Goal: Task Accomplishment & Management: Complete application form

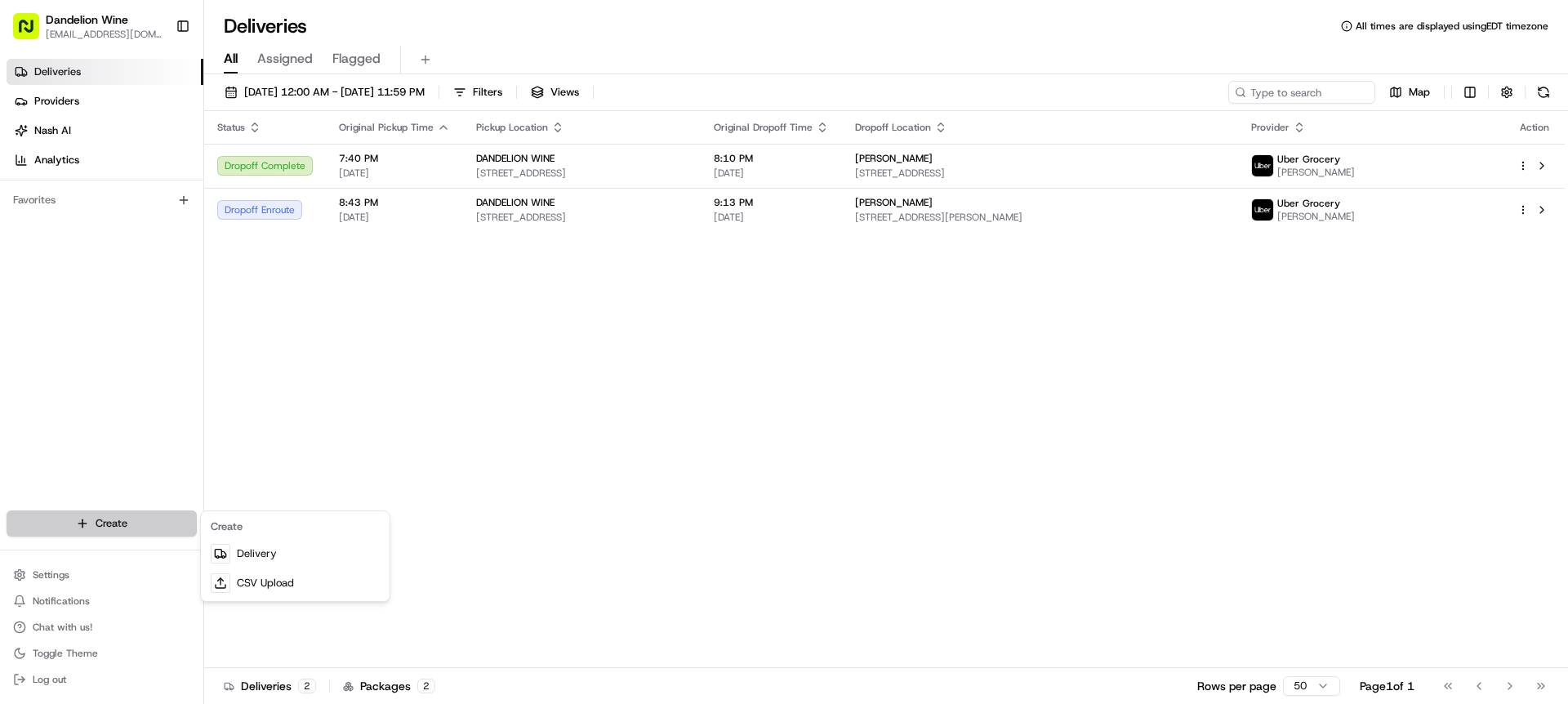
click at [114, 520] on html "Dandelion Wine [EMAIL_ADDRESS][DOMAIN_NAME] Toggle Sidebar Deliveries Providers…" at bounding box center [784, 352] width 1568 height 704
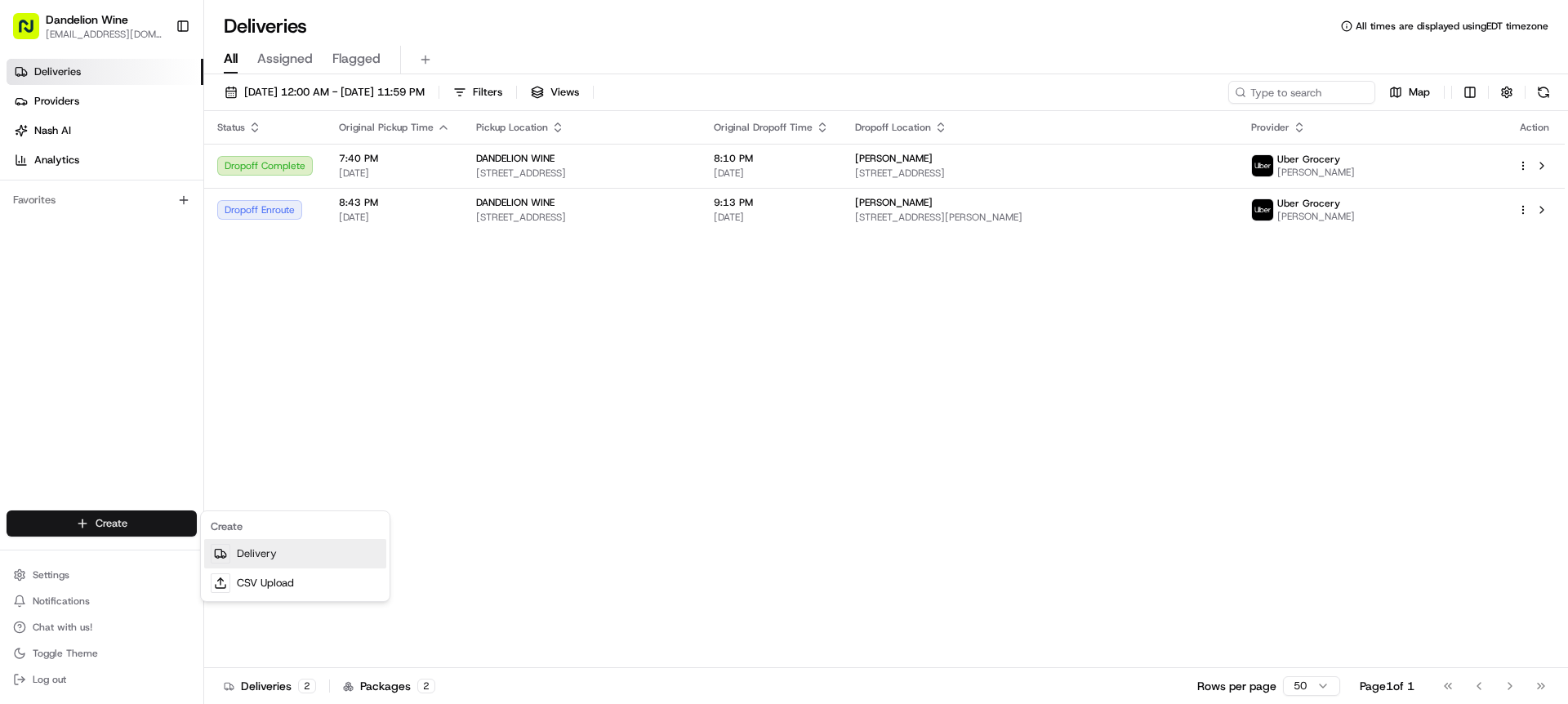
click at [243, 561] on link "Delivery" at bounding box center [295, 554] width 182 height 30
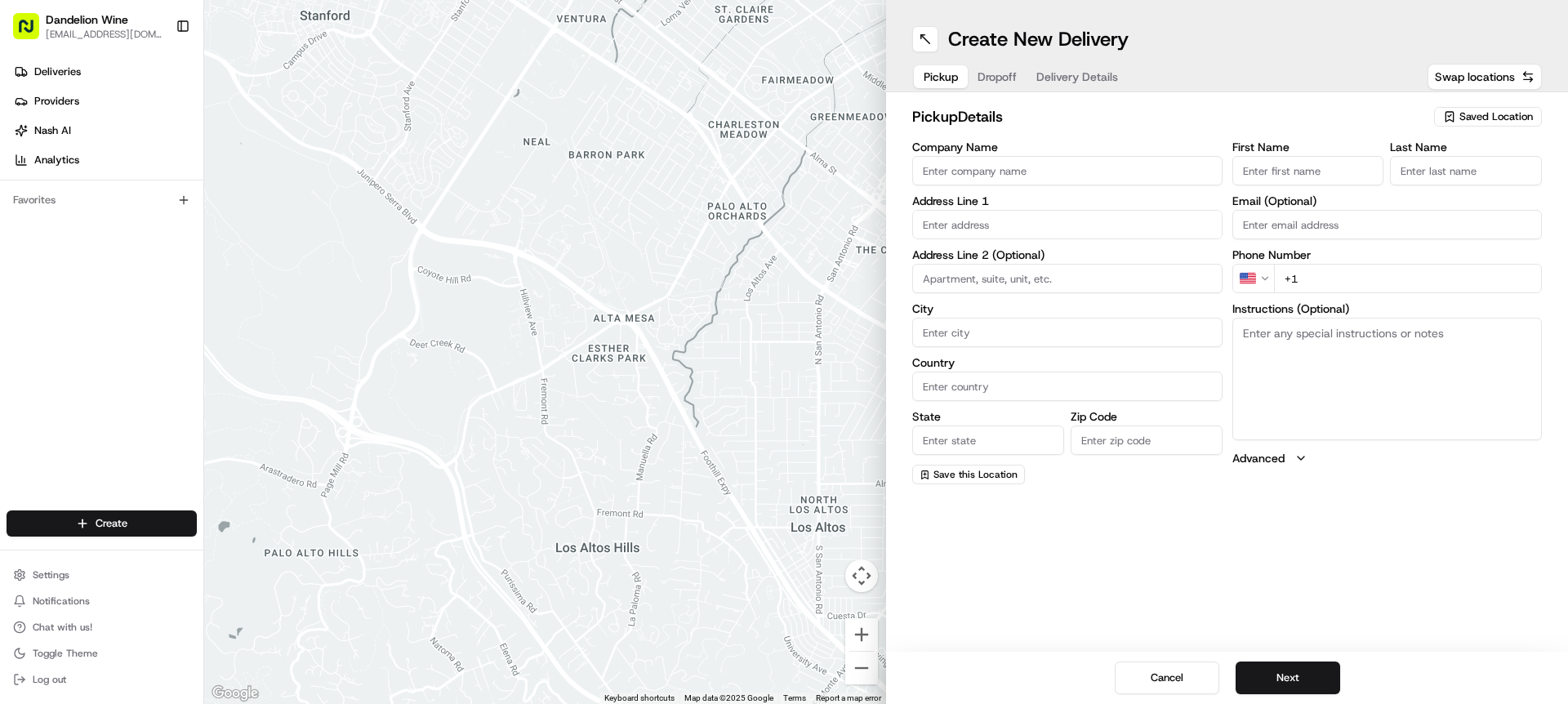
click at [1478, 113] on span "Saved Location" at bounding box center [1496, 116] width 73 height 15
click at [1428, 187] on div "DANDELION WINE" at bounding box center [1450, 178] width 234 height 24
type input "DANDELION WINE"
type input "[STREET_ADDRESS]"
type input "[GEOGRAPHIC_DATA]"
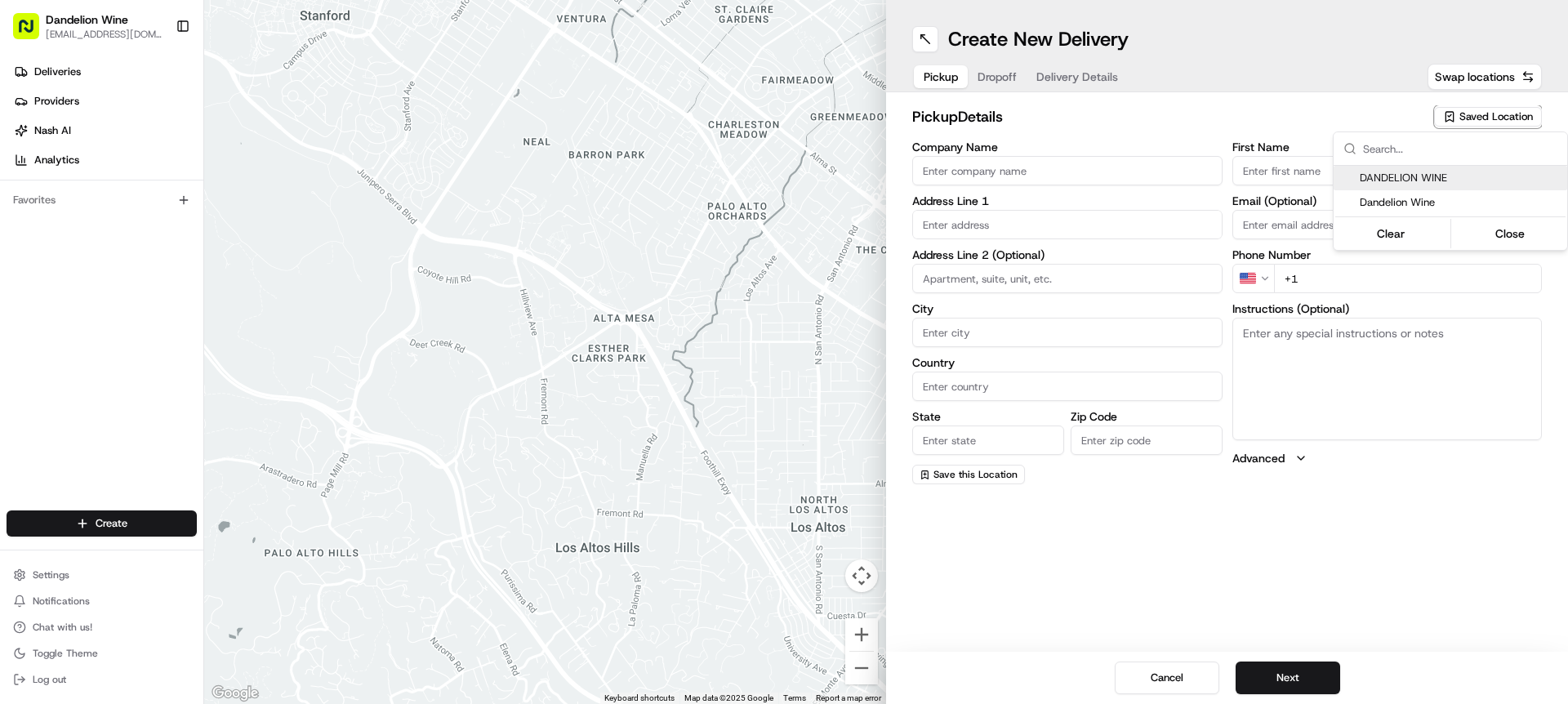
type input "US"
type input "NY"
type input "11222"
type input "[EMAIL_ADDRESS][DOMAIN_NAME]"
type input "[PHONE_NUMBER]"
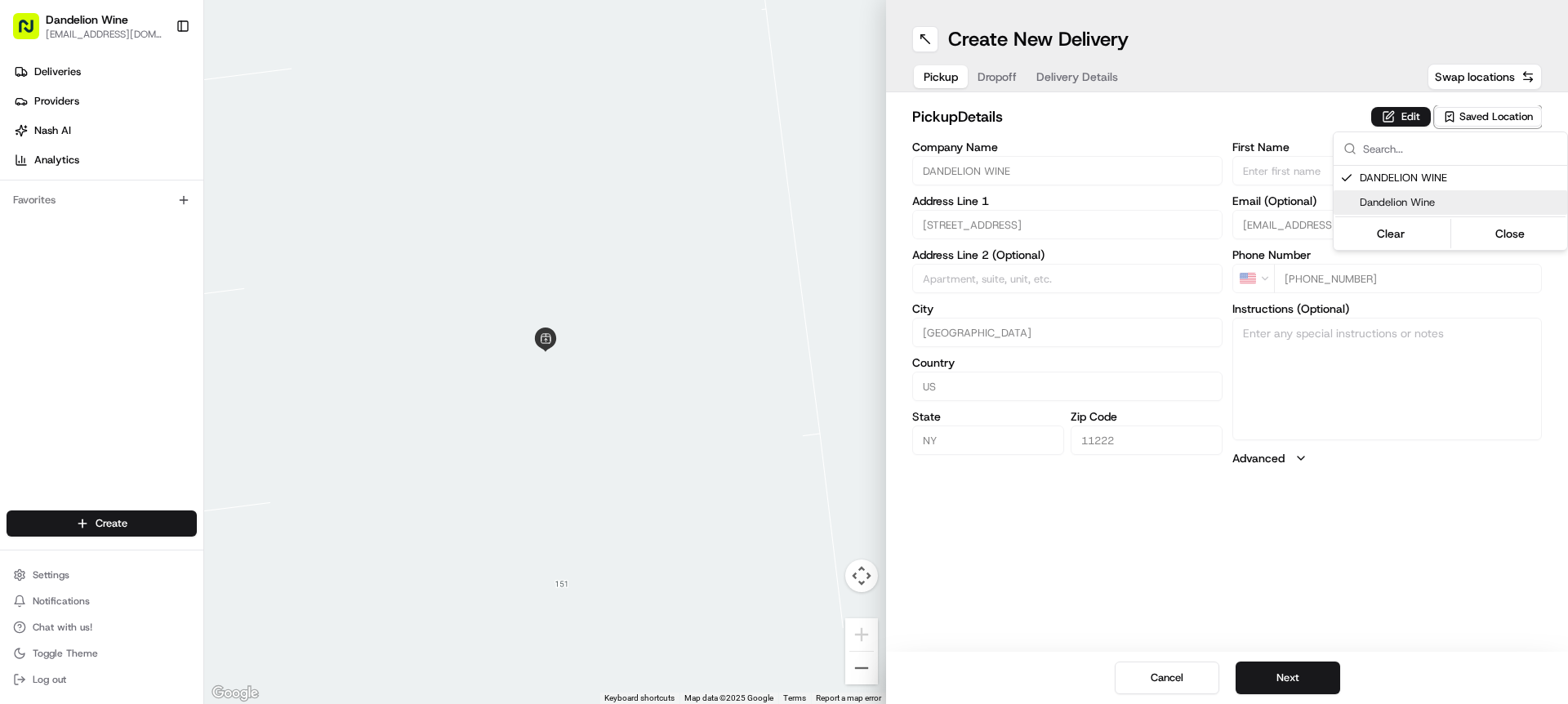
click at [1345, 537] on html "Dandelion Wine [EMAIL_ADDRESS][DOMAIN_NAME] Toggle Sidebar Deliveries Providers…" at bounding box center [784, 352] width 1568 height 704
click at [1285, 673] on button "Next" at bounding box center [1288, 678] width 105 height 32
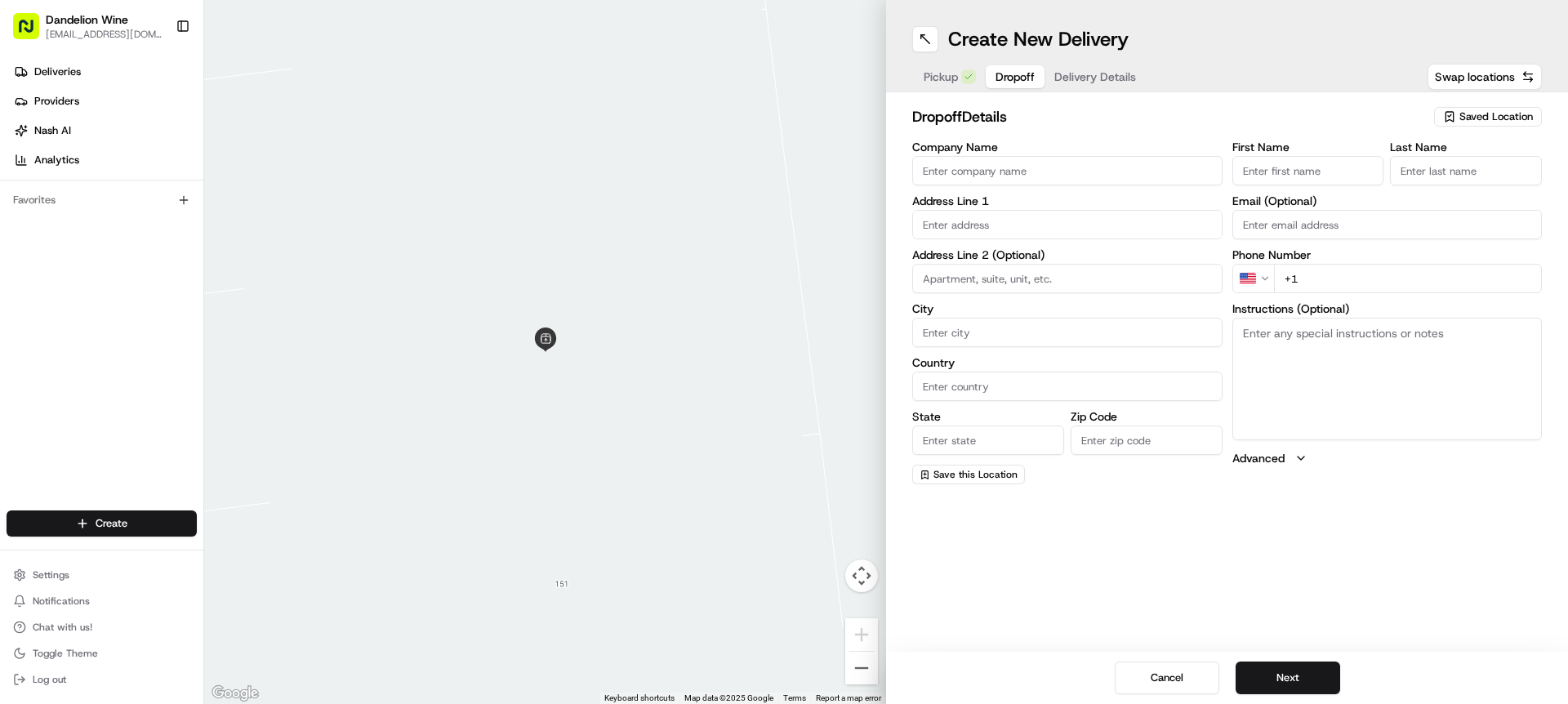
click at [1300, 176] on input "First Name" at bounding box center [1308, 171] width 152 height 30
type input "[PERSON_NAME]"
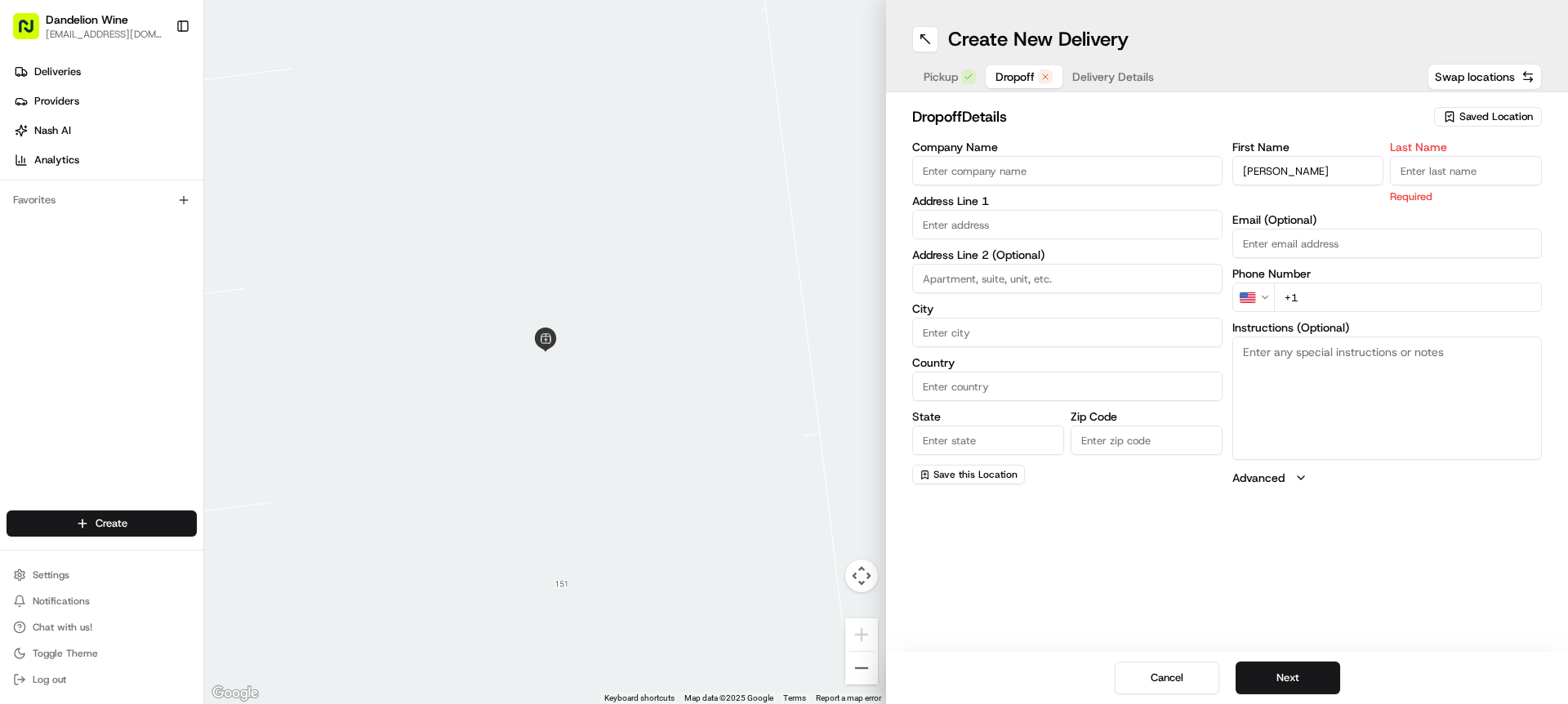
click at [1440, 167] on input "Last Name" at bounding box center [1466, 171] width 152 height 30
type input "Primero"
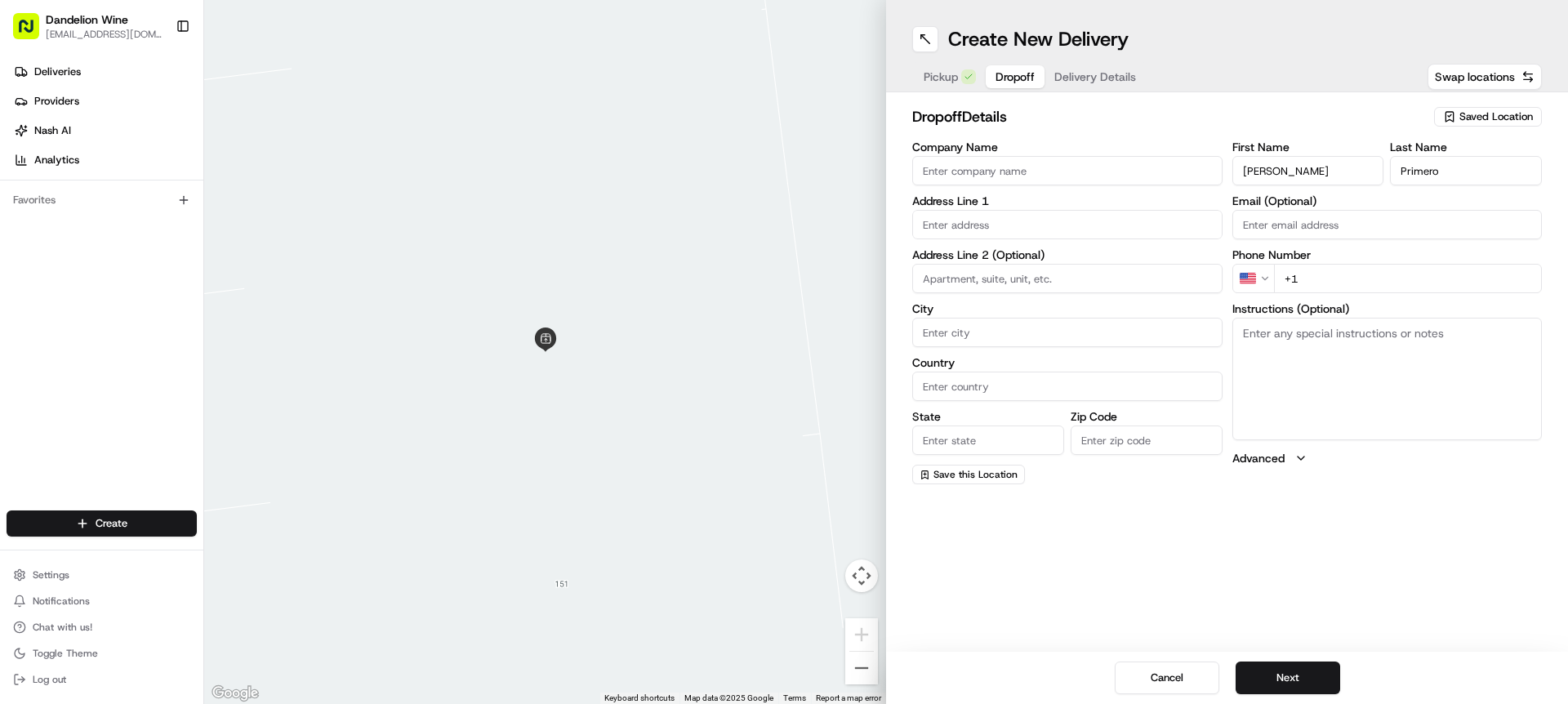
click at [1035, 231] on input "text" at bounding box center [1067, 225] width 310 height 30
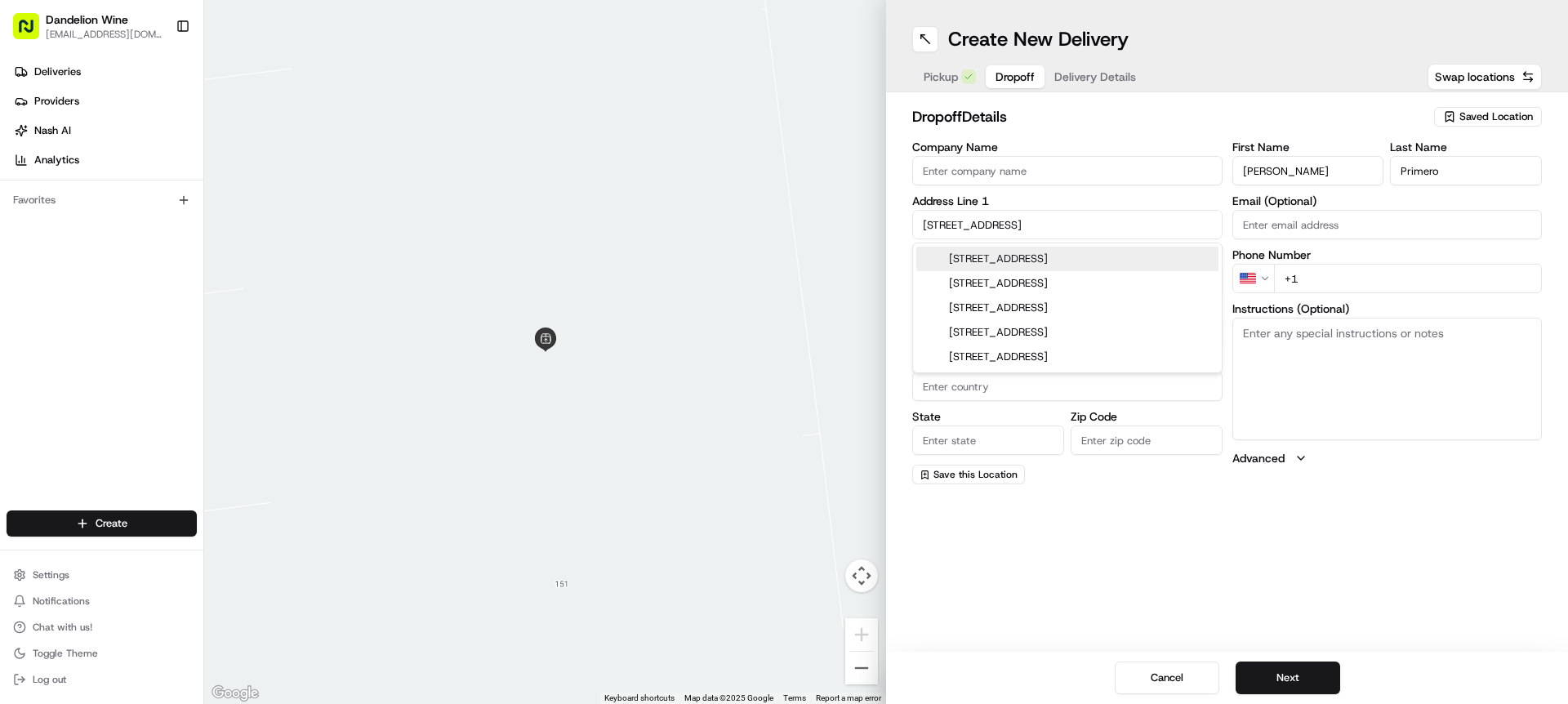
type input "[STREET_ADDRESS]"
type input "Queens"
type input "[GEOGRAPHIC_DATA]"
type input "NY"
type input "11101"
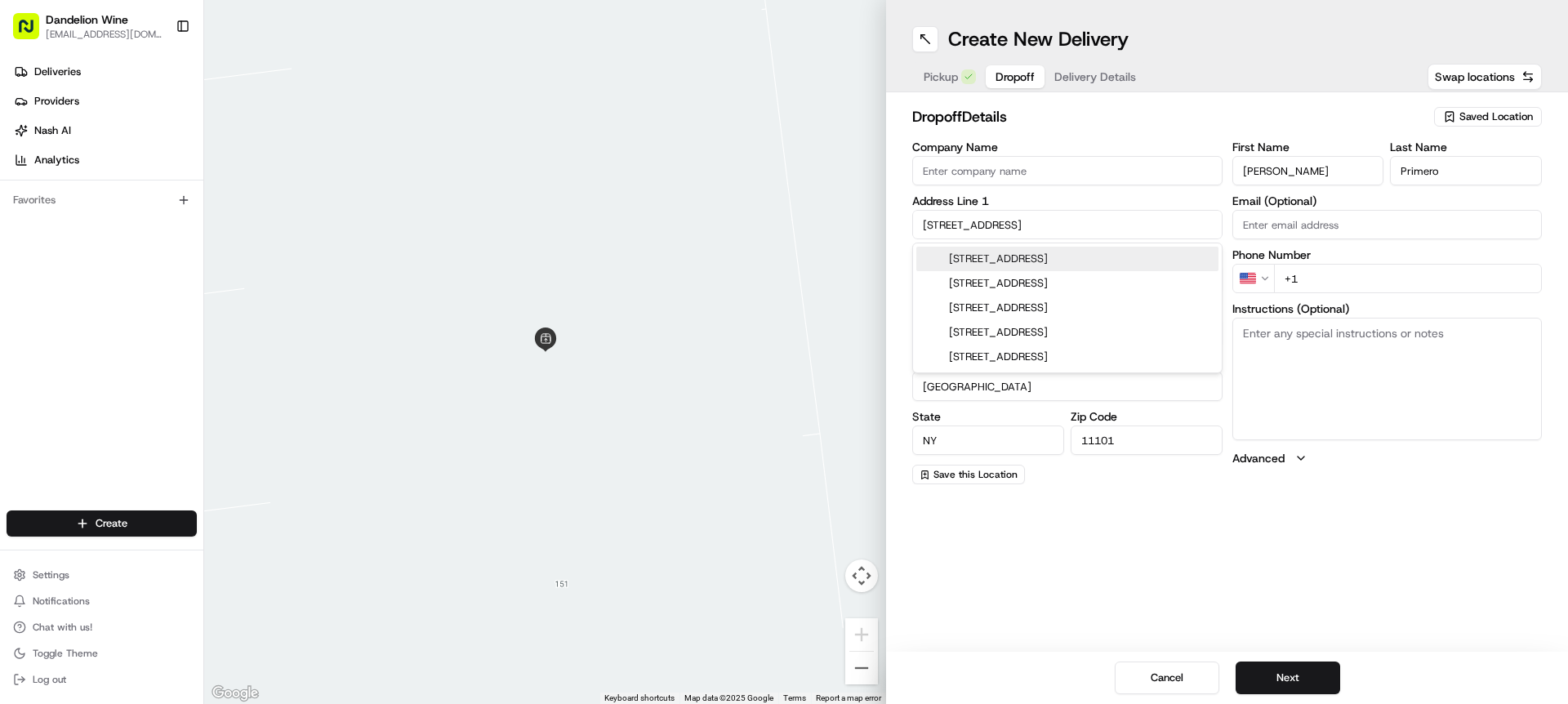
type input "[STREET_ADDRESS]"
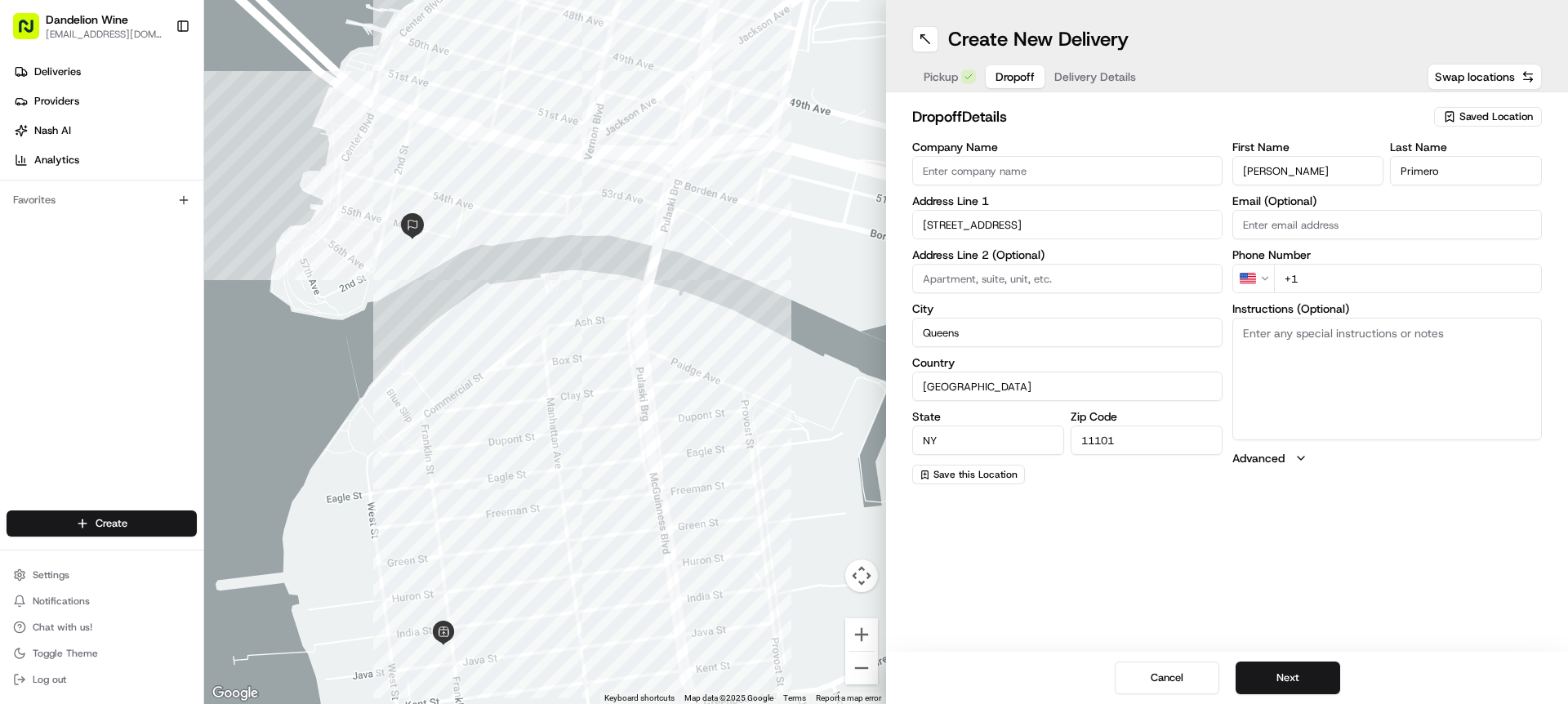
click at [983, 280] on input at bounding box center [1067, 278] width 310 height 30
type input "Apartment 706"
type input "[GEOGRAPHIC_DATA]"
click at [1329, 278] on input "+1" at bounding box center [1408, 278] width 269 height 30
drag, startPoint x: 1047, startPoint y: 331, endPoint x: 842, endPoint y: 318, distance: 205.4
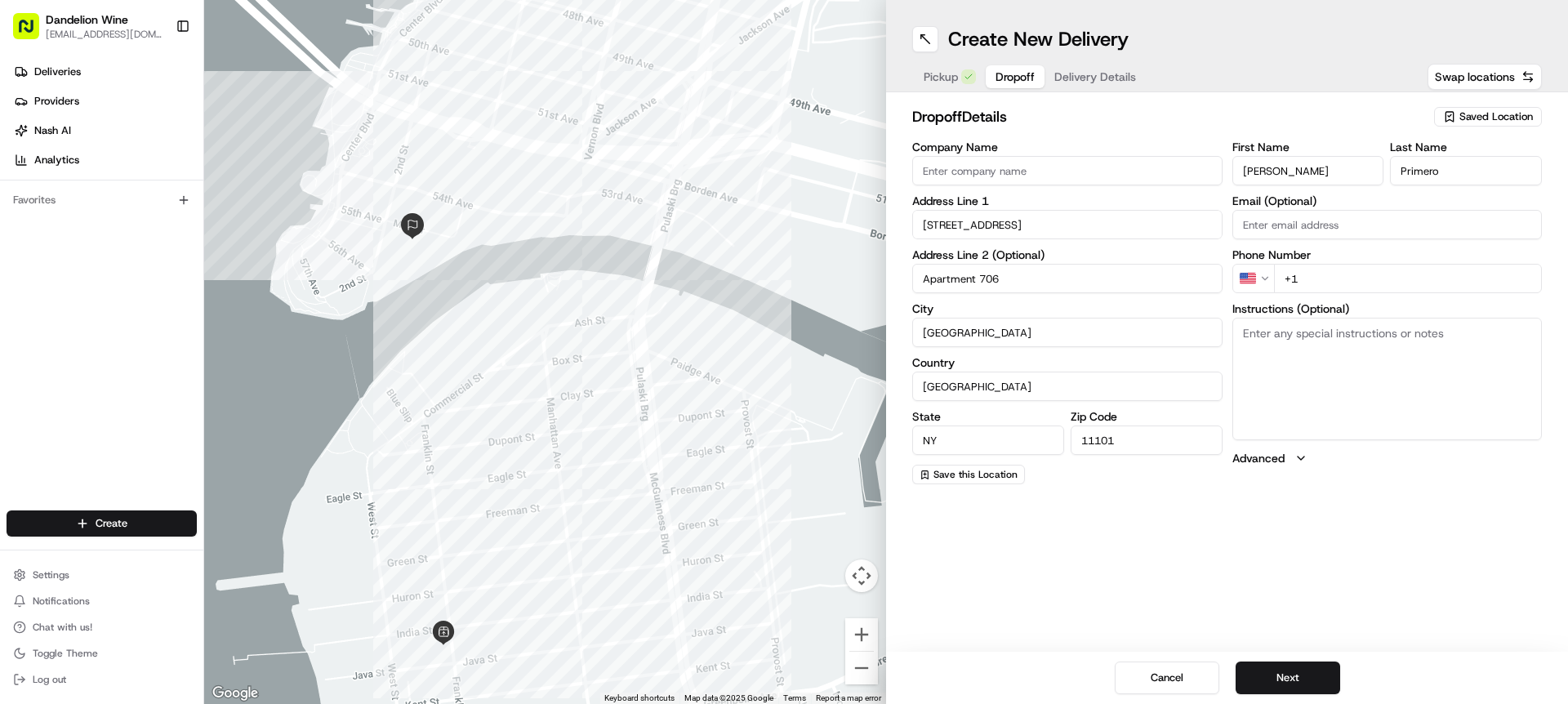
click at [842, 318] on div "← Move left → Move right ↑ Move up ↓ Move down + Zoom in - Zoom out Home Jump l…" at bounding box center [886, 352] width 1364 height 704
click at [1007, 207] on div "Address Line [STREET_ADDRESS]" at bounding box center [1067, 217] width 310 height 44
click at [1016, 238] on input "[STREET_ADDRESS]" at bounding box center [1067, 225] width 310 height 30
click at [1063, 258] on div "[STREET_ADDRESS]" at bounding box center [1067, 259] width 302 height 24
type input "[STREET_ADDRESS]"
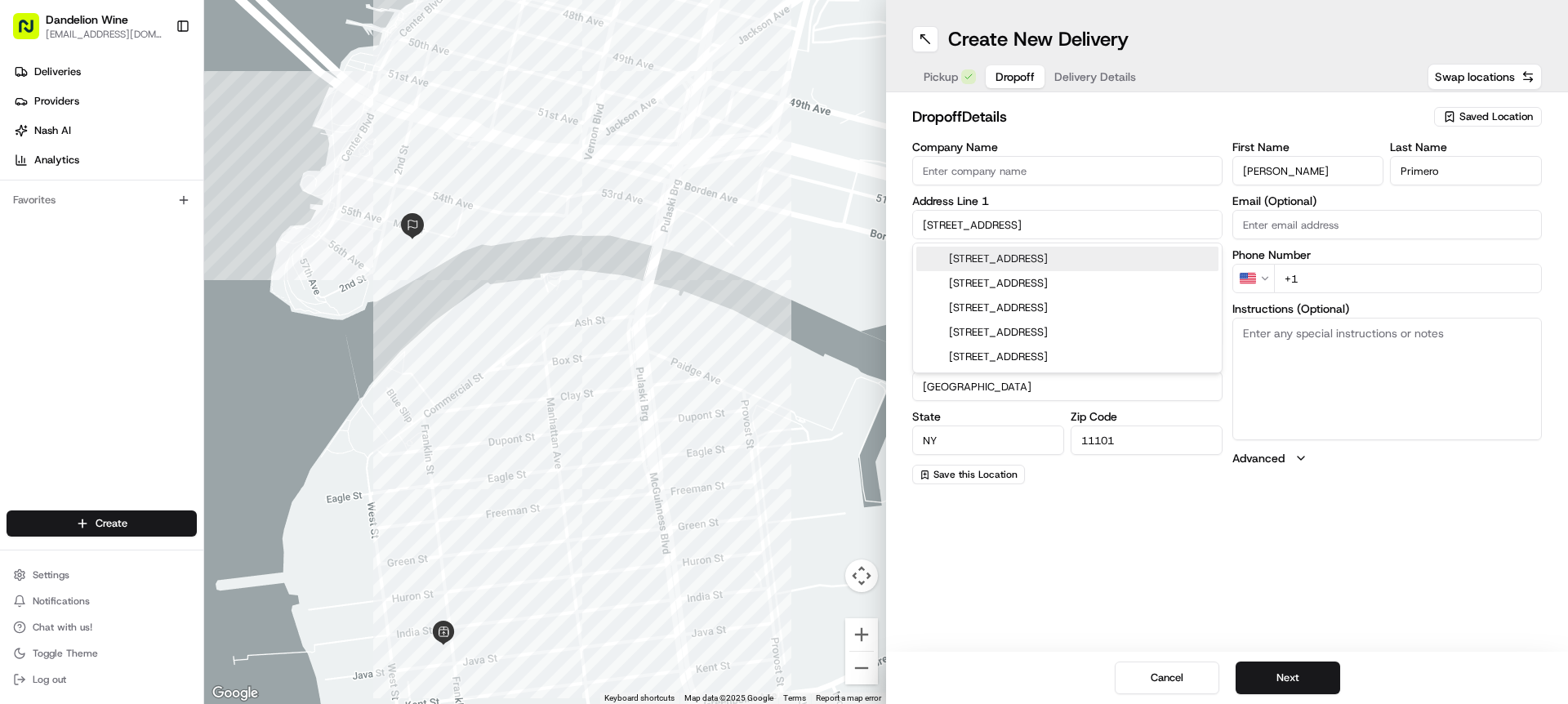
type input "Queens"
type input "[STREET_ADDRESS]"
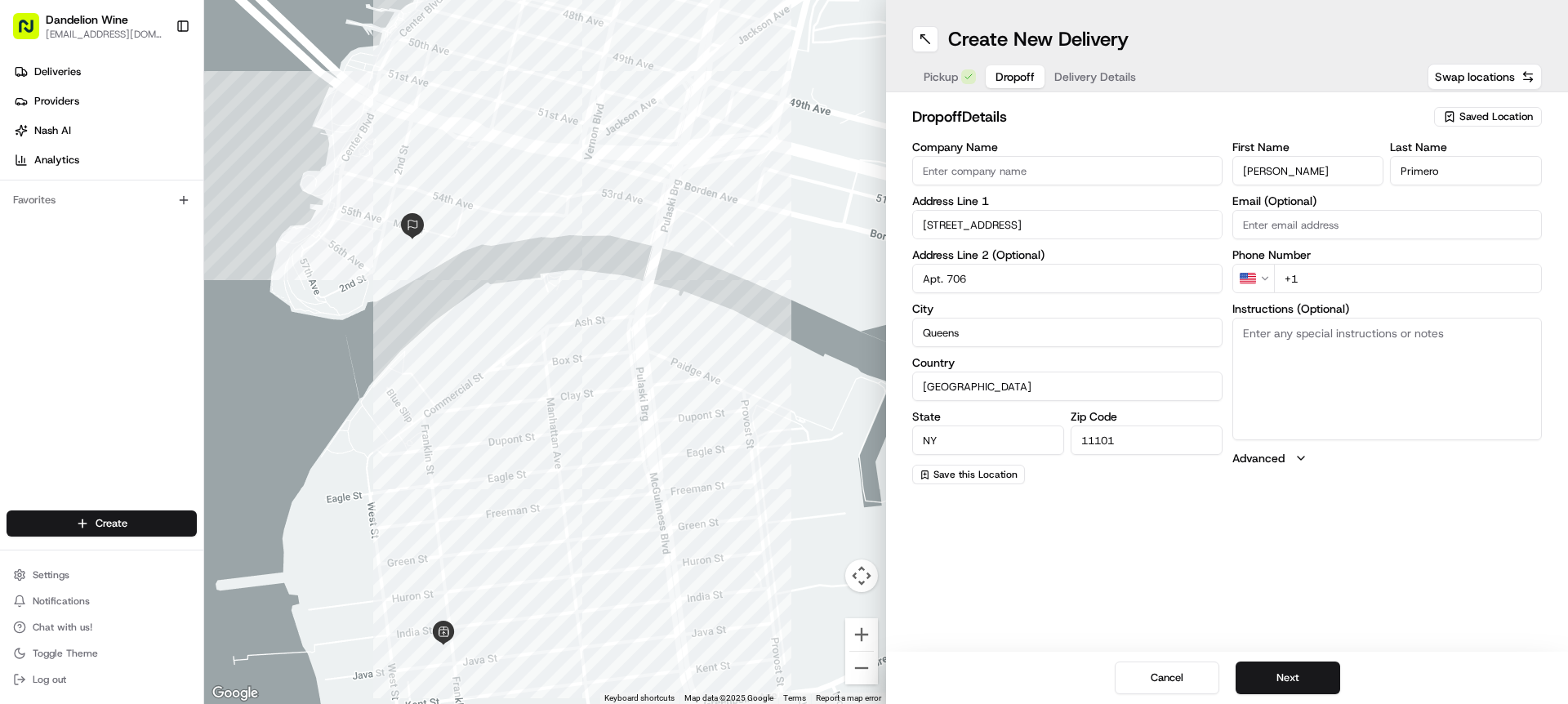
type input "Apt. 706"
click at [1417, 283] on input "+1" at bounding box center [1408, 278] width 269 height 30
type input "[PHONE_NUMBER]"
click at [1298, 667] on button "Next" at bounding box center [1288, 678] width 105 height 32
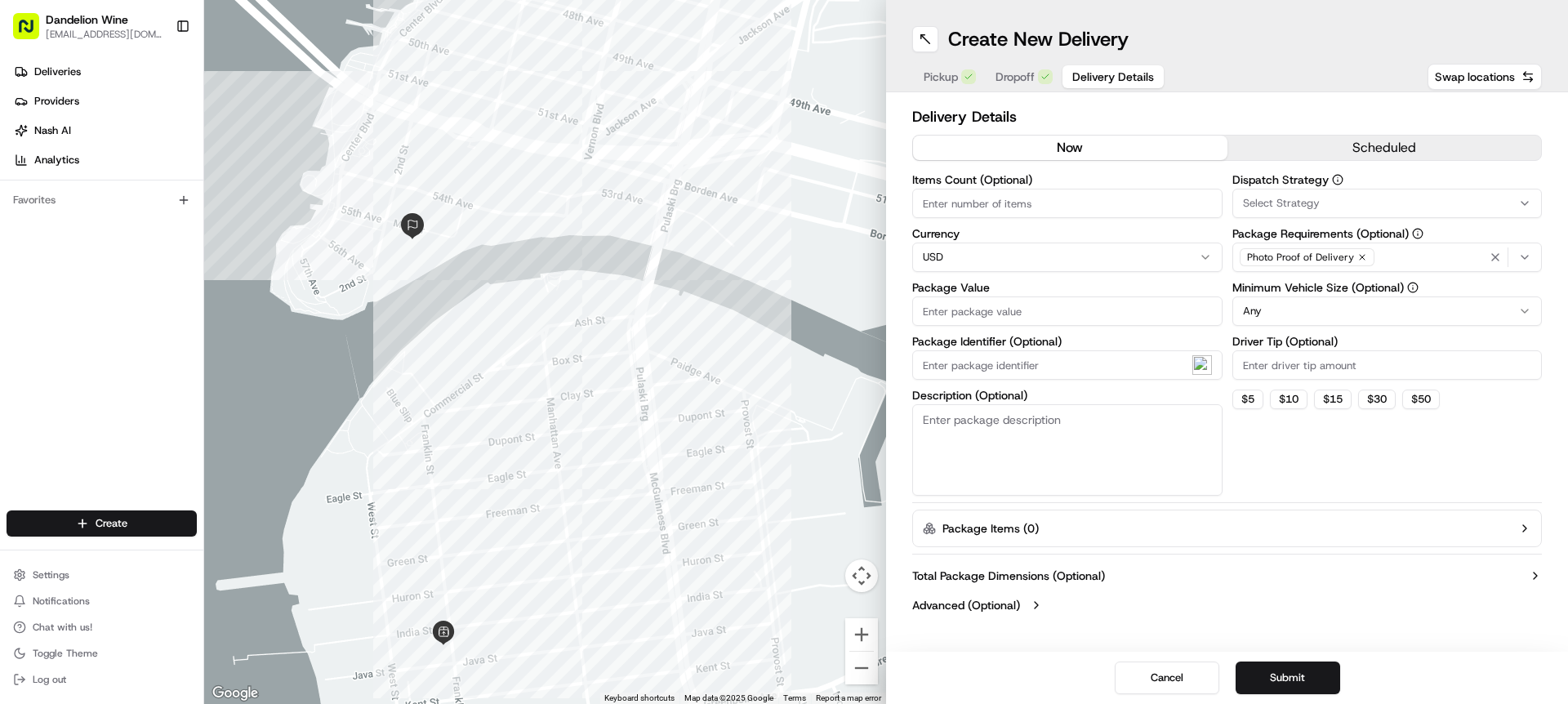
click at [1006, 212] on input "Items Count (Optional)" at bounding box center [1067, 203] width 310 height 30
type input "2"
click at [995, 310] on input "Package Value" at bounding box center [1067, 311] width 310 height 30
type input "75"
click at [1048, 440] on textarea "Description (Optional)" at bounding box center [1067, 450] width 310 height 92
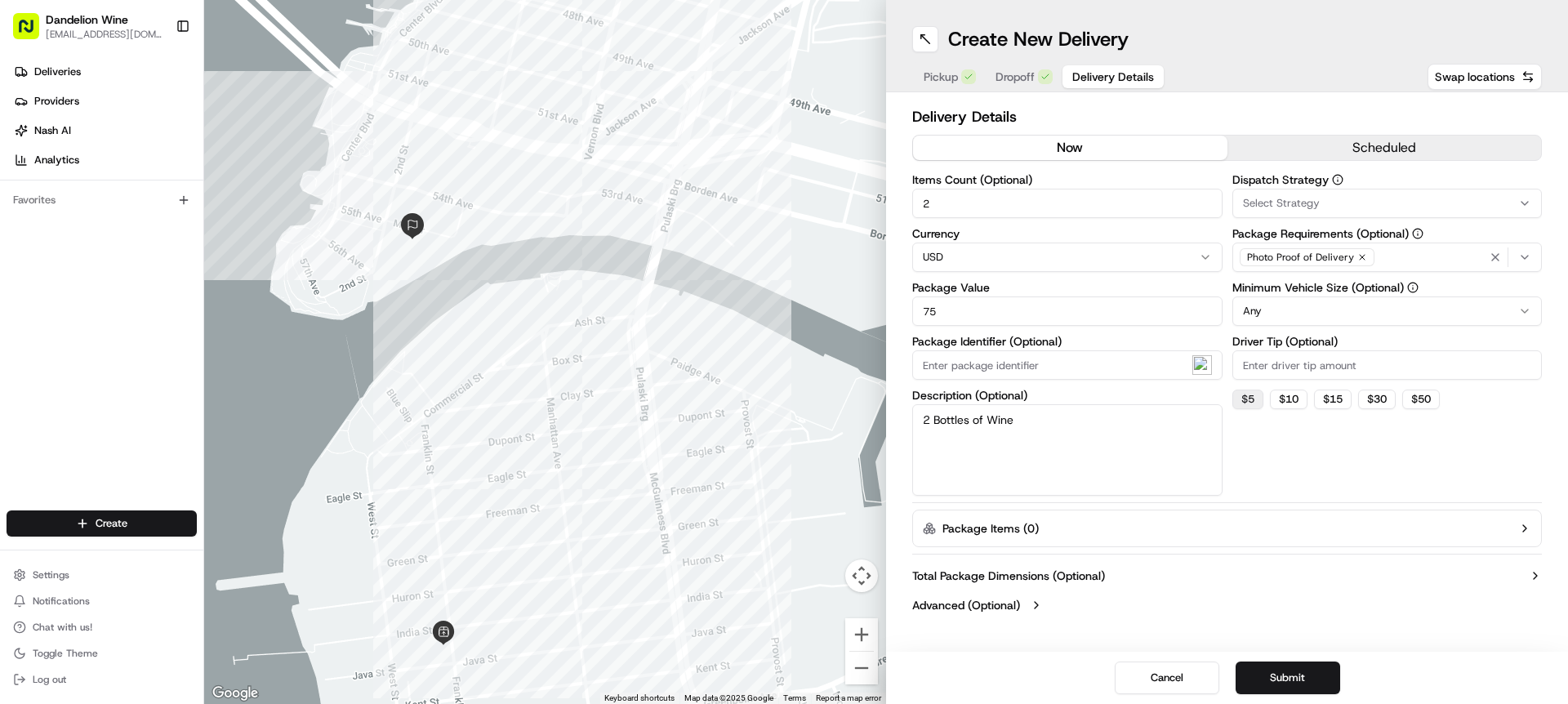
type textarea "2 Bottles of Wine"
click at [1239, 400] on button "$ 5" at bounding box center [1248, 400] width 31 height 19
type input "5"
click at [1290, 675] on button "Submit" at bounding box center [1288, 678] width 105 height 32
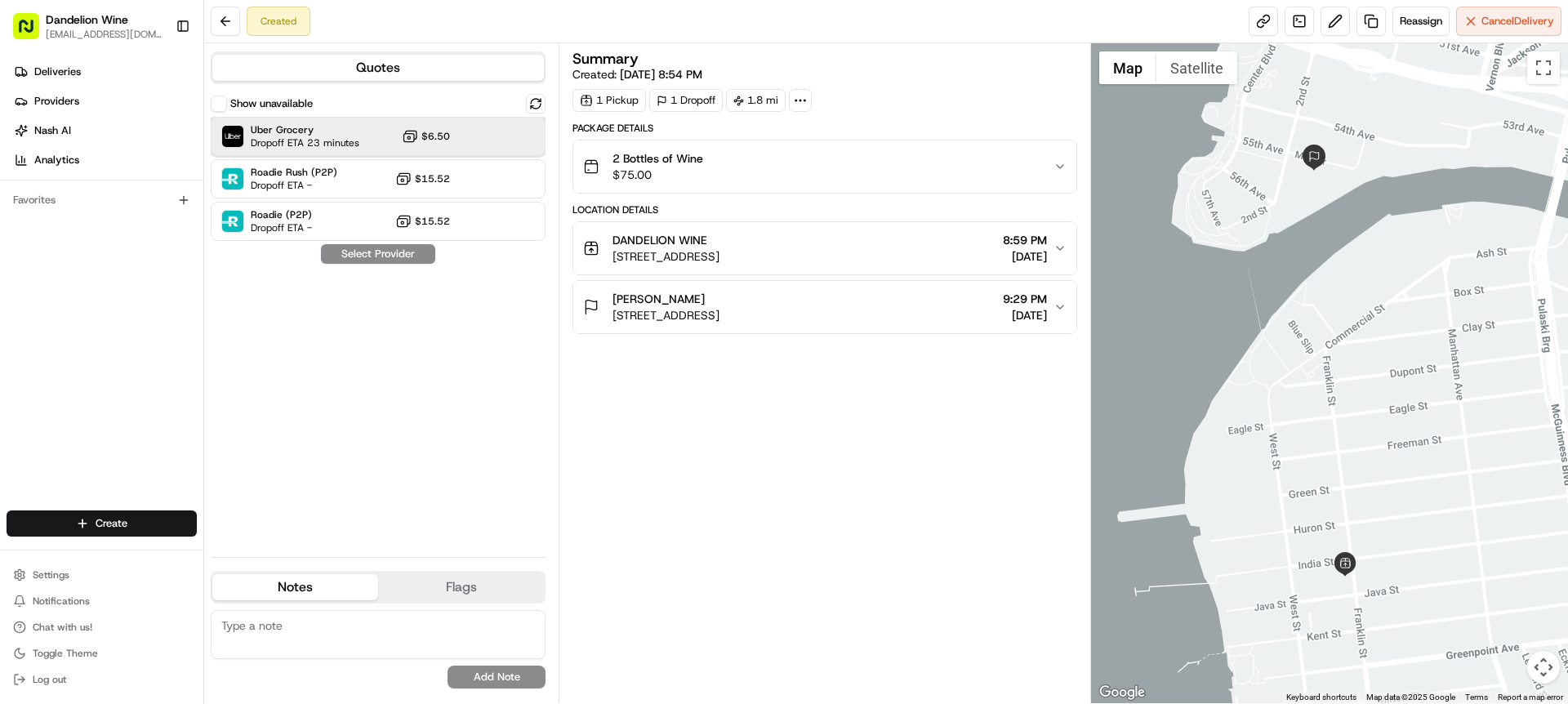
click at [456, 132] on div "Uber Grocery Dropoff ETA 23 minutes $6.50" at bounding box center [378, 136] width 335 height 39
click at [379, 261] on button "Assign Provider" at bounding box center [378, 254] width 116 height 19
